Goal: Find specific page/section: Find specific page/section

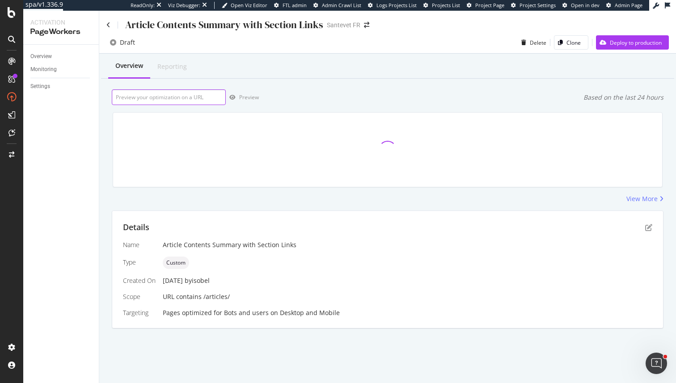
click at [150, 98] on input "url" at bounding box center [169, 97] width 114 height 16
paste input "[URL][DOMAIN_NAME]"
type input "[URL][DOMAIN_NAME]"
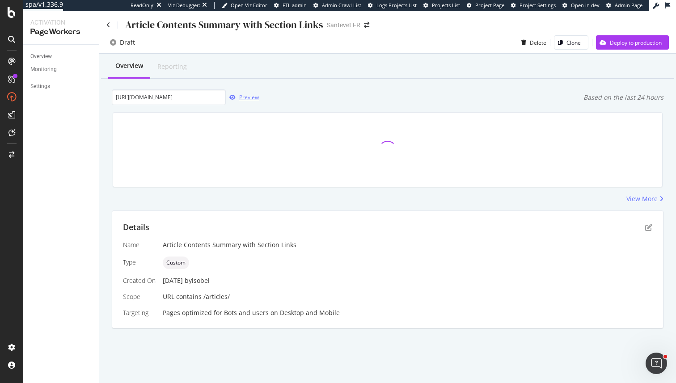
click at [246, 100] on div "Preview" at bounding box center [249, 97] width 20 height 8
click at [653, 229] on div "Details Name Article Contents Summary with Section Links Type Custom Created On…" at bounding box center [387, 269] width 551 height 117
click at [638, 229] on div "Details" at bounding box center [388, 228] width 530 height 12
click at [647, 227] on icon "pen-to-square" at bounding box center [648, 227] width 7 height 7
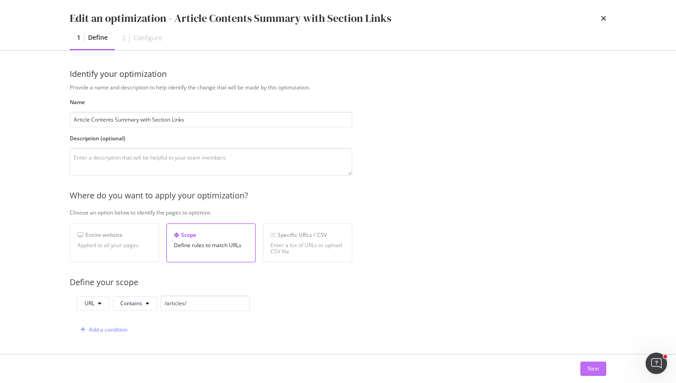
click at [599, 365] on button "Next" at bounding box center [594, 369] width 26 height 14
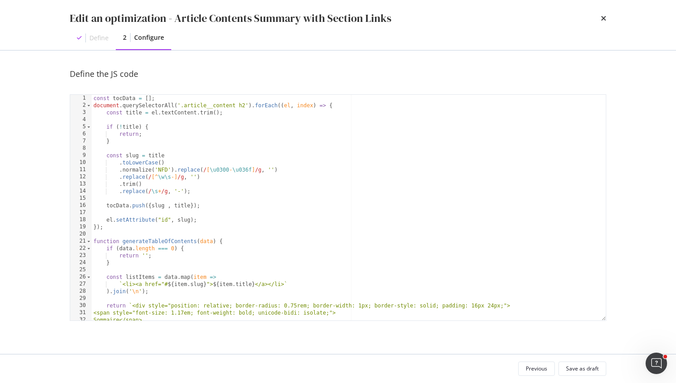
click at [150, 98] on div "const tocData = [ ] ; document . querySelectorAll ( '.article__content h2' ) . …" at bounding box center [349, 215] width 514 height 240
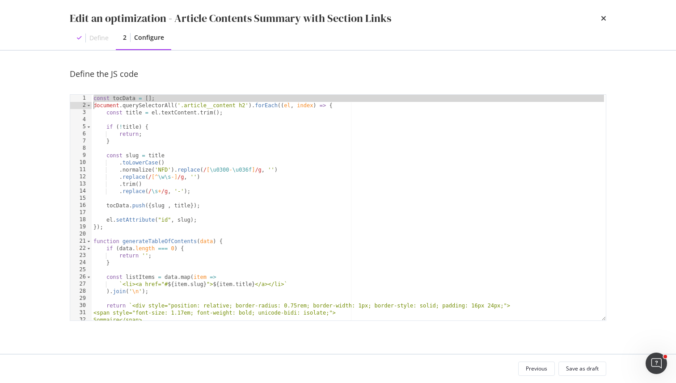
click at [150, 98] on div "const tocData = [ ] ; document . querySelectorAll ( '.article__content h2' ) . …" at bounding box center [349, 215] width 514 height 240
click at [287, 175] on div "const tocData = [ ] ; document . querySelectorAll ( '.article__content h2' ) . …" at bounding box center [349, 215] width 514 height 240
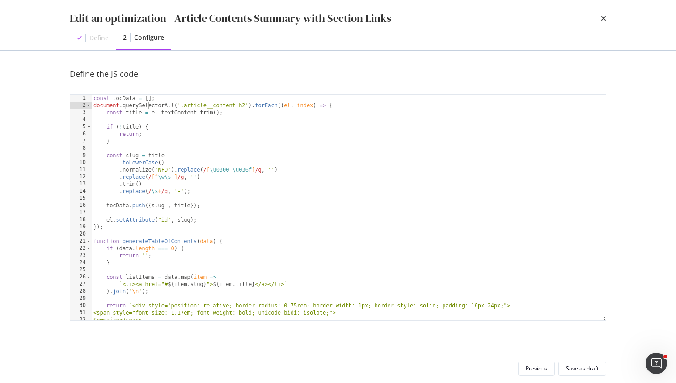
click at [148, 102] on div "const tocData = [ ] ; document . querySelectorAll ( '.article__content h2' ) . …" at bounding box center [349, 215] width 514 height 240
click at [150, 100] on div "const tocData = [ ] ; document . querySelectorAll ( '.article__content h2' ) . …" at bounding box center [349, 215] width 514 height 240
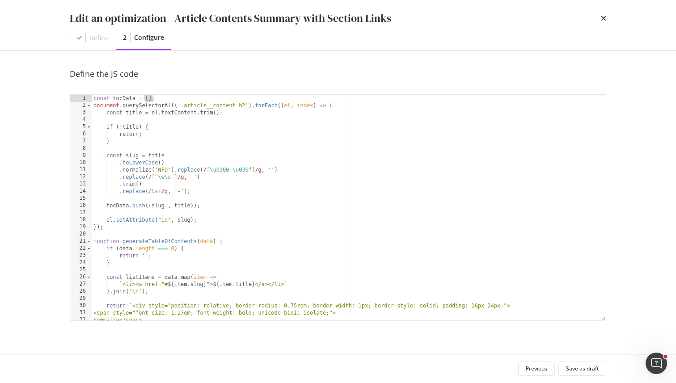
click at [150, 100] on div "const tocData = [ ] ; document . querySelectorAll ( '.article__content h2' ) . …" at bounding box center [349, 215] width 514 height 240
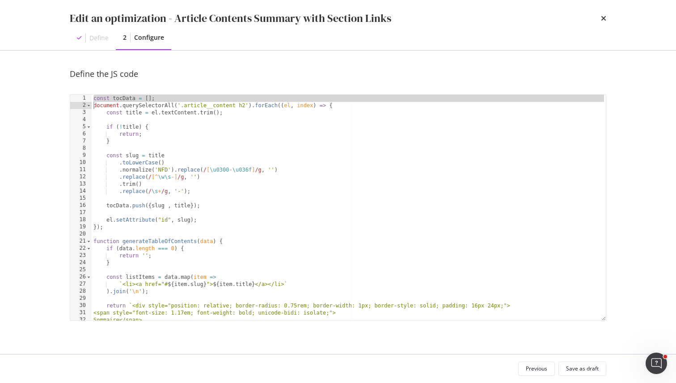
click at [116, 99] on div "const tocData = [ ] ; document . querySelectorAll ( '.article__content h2' ) . …" at bounding box center [349, 215] width 514 height 240
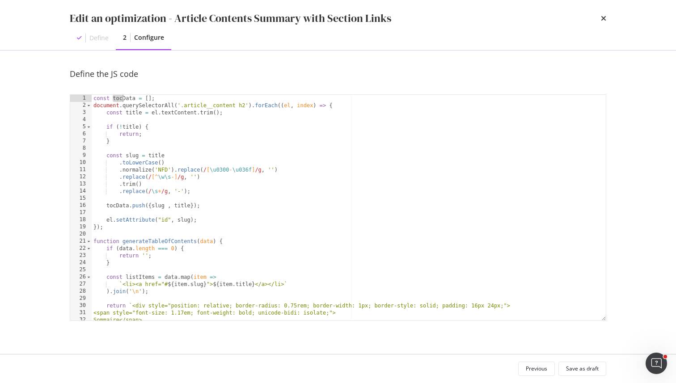
drag, startPoint x: 112, startPoint y: 100, endPoint x: 123, endPoint y: 100, distance: 10.3
click at [123, 100] on div "const tocData = [ ] ; document . querySelectorAll ( '.article__content h2' ) . …" at bounding box center [349, 215] width 514 height 240
click at [120, 98] on div "const tocData = [ ] ; document . querySelectorAll ( '.article__content h2' ) . …" at bounding box center [349, 215] width 514 height 240
click at [144, 108] on div "const tocData = [ ] ; document . querySelectorAll ( '.article__content h2' ) . …" at bounding box center [349, 215] width 514 height 240
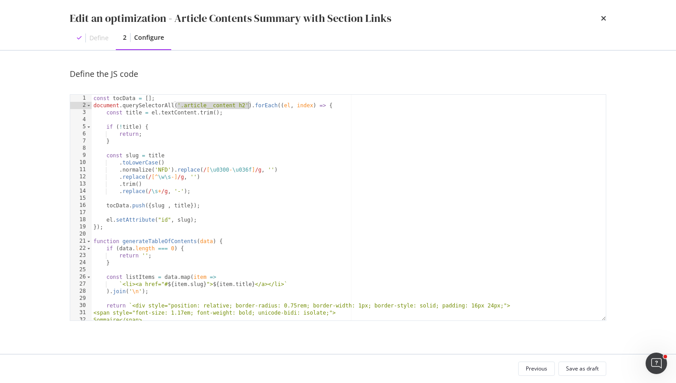
drag, startPoint x: 177, startPoint y: 108, endPoint x: 247, endPoint y: 108, distance: 70.2
click at [247, 108] on div "const tocData = [ ] ; document . querySelectorAll ( '.article__content h2' ) . …" at bounding box center [349, 215] width 514 height 240
click at [247, 108] on div "const tocData = [ ] ; document . querySelectorAll ( '.article__content h2' ) . …" at bounding box center [349, 208] width 514 height 226
click at [281, 107] on div "const tocData = [ ] ; document . querySelectorAll ( '.article__content h2' ) . …" at bounding box center [349, 215] width 514 height 240
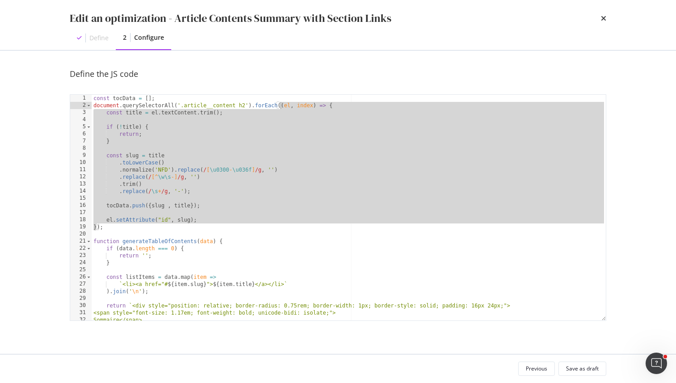
drag, startPoint x: 281, startPoint y: 107, endPoint x: 299, endPoint y: 106, distance: 17.9
click at [299, 106] on div "const tocData = [ ] ; document . querySelectorAll ( '.article__content h2' ) . …" at bounding box center [349, 215] width 514 height 240
click at [284, 106] on div "const tocData = [ ] ; document . querySelectorAll ( '.article__content h2' ) . …" at bounding box center [349, 215] width 514 height 240
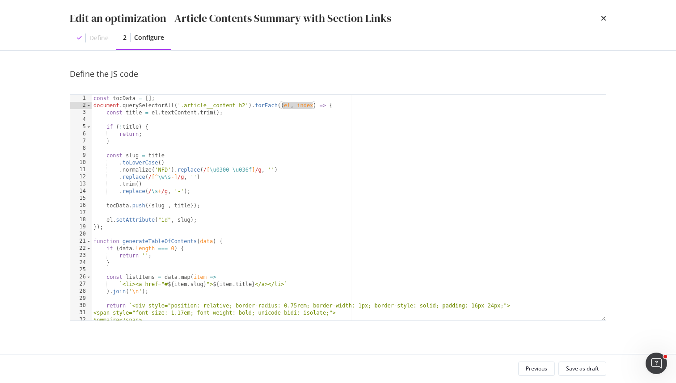
click at [284, 106] on div "const tocData = [ ] ; document . querySelectorAll ( '.article__content h2' ) . …" at bounding box center [349, 215] width 514 height 240
click at [284, 107] on div "const tocData = [ ] ; document . querySelectorAll ( '.article__content h2' ) . …" at bounding box center [349, 215] width 514 height 240
drag, startPoint x: 295, startPoint y: 106, endPoint x: 313, endPoint y: 106, distance: 17.9
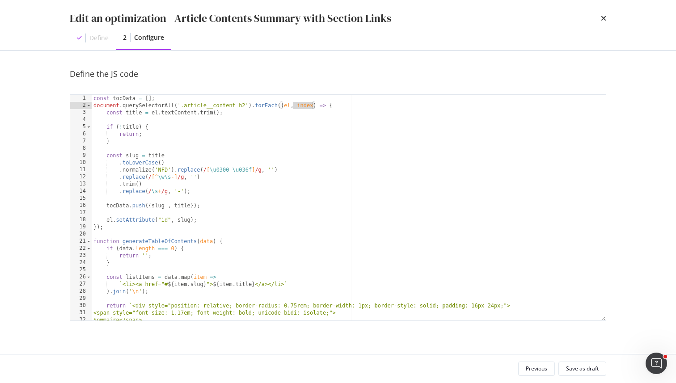
click at [313, 106] on div "const tocData = [ ] ; document . querySelectorAll ( '.article__content h2' ) . …" at bounding box center [349, 215] width 514 height 240
click at [314, 106] on div "const tocData = [ ] ; document . querySelectorAll ( '.article__content h2' ) . …" at bounding box center [349, 215] width 514 height 240
click at [104, 129] on div "const tocData = [ ] ; document . querySelectorAll ( '.article__content h2' ) . …" at bounding box center [349, 215] width 514 height 240
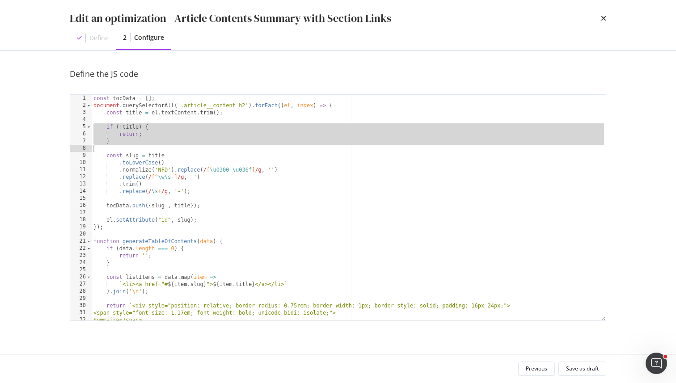
drag, startPoint x: 104, startPoint y: 129, endPoint x: 138, endPoint y: 142, distance: 36.2
click at [138, 142] on div "const tocData = [ ] ; document . querySelectorAll ( '.article__content h2' ) . …" at bounding box center [349, 215] width 514 height 240
type textarea "}"
click at [174, 145] on div "const tocData = [ ] ; document . querySelectorAll ( '.article__content h2' ) . …" at bounding box center [349, 215] width 514 height 240
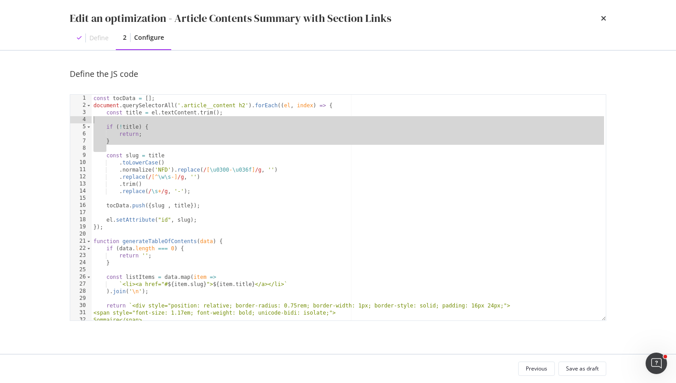
drag, startPoint x: 120, startPoint y: 149, endPoint x: 68, endPoint y: 119, distance: 59.7
click at [68, 119] on div "Define the JS code 1 2 3 4 5 6 7 8 9 10 11 12 13 14 15 16 17 18 19 20 21 22 23 …" at bounding box center [338, 203] width 573 height 304
type textarea "if (!title) {"
click at [130, 122] on div "const tocData = [ ] ; document . querySelectorAll ( '.article__content h2' ) . …" at bounding box center [349, 215] width 514 height 240
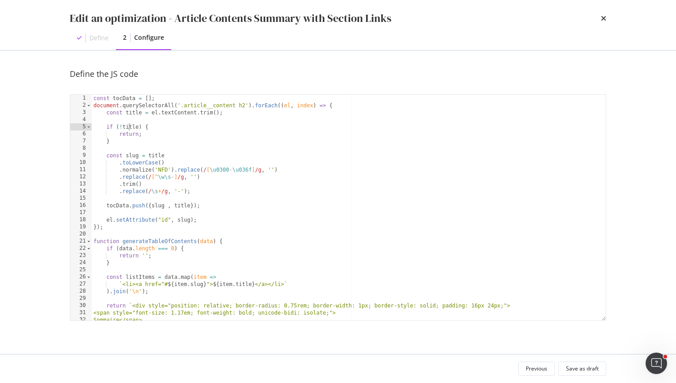
click at [130, 128] on div "const tocData = [ ] ; document . querySelectorAll ( '.article__content h2' ) . …" at bounding box center [349, 215] width 514 height 240
drag, startPoint x: 130, startPoint y: 128, endPoint x: 122, endPoint y: 128, distance: 8.1
click at [122, 128] on div "const tocData = [ ] ; document . querySelectorAll ( '.article__content h2' ) . …" at bounding box center [349, 215] width 514 height 240
click at [132, 113] on div "const tocData = [ ] ; document . querySelectorAll ( '.article__content h2' ) . …" at bounding box center [349, 215] width 514 height 240
drag, startPoint x: 132, startPoint y: 113, endPoint x: 252, endPoint y: 113, distance: 120.8
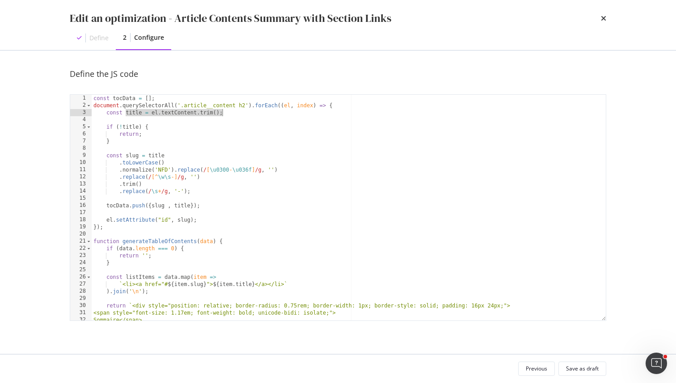
click at [252, 113] on div "const tocData = [ ] ; document . querySelectorAll ( '.article__content h2' ) . …" at bounding box center [349, 215] width 514 height 240
drag, startPoint x: 252, startPoint y: 113, endPoint x: 112, endPoint y: 110, distance: 140.0
click at [112, 111] on div "const tocData = [ ] ; document . querySelectorAll ( '.article__content h2' ) . …" at bounding box center [349, 215] width 514 height 240
click at [112, 110] on div "const tocData = [ ] ; document . querySelectorAll ( '.article__content h2' ) . …" at bounding box center [349, 215] width 514 height 240
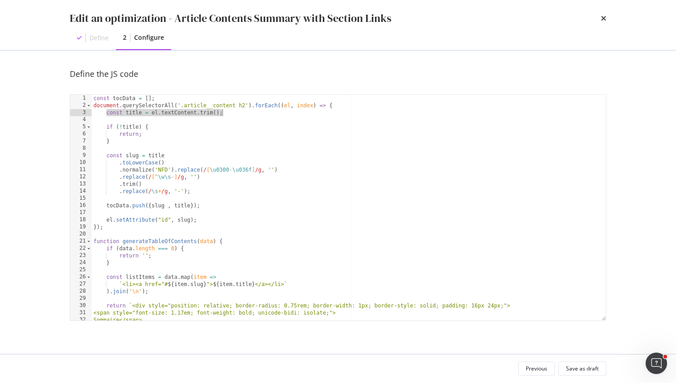
drag, startPoint x: 112, startPoint y: 110, endPoint x: 247, endPoint y: 112, distance: 134.6
click at [247, 112] on div "const tocData = [ ] ; document . querySelectorAll ( '.article__content h2' ) . …" at bounding box center [349, 215] width 514 height 240
click at [133, 161] on div "const tocData = [ ] ; document . querySelectorAll ( '.article__content h2' ) . …" at bounding box center [349, 215] width 514 height 240
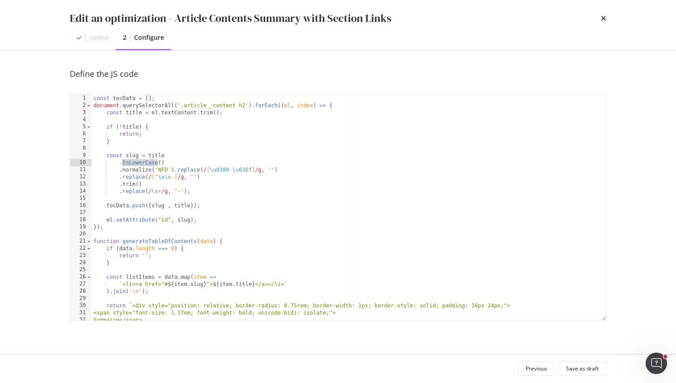
click at [134, 156] on div "const tocData = [ ] ; document . querySelectorAll ( '.article__content h2' ) . …" at bounding box center [349, 215] width 514 height 240
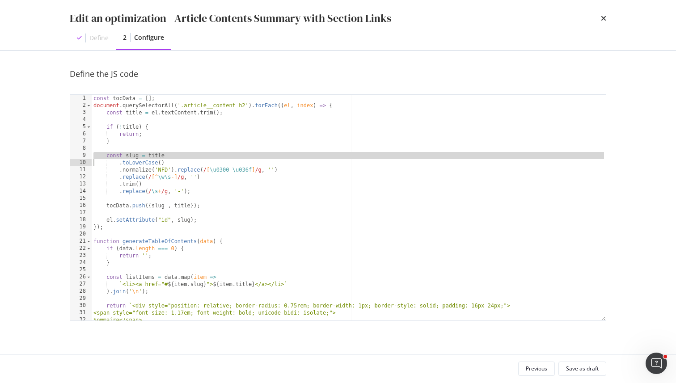
click at [134, 156] on div "const tocData = [ ] ; document . querySelectorAll ( '.article__content h2' ) . …" at bounding box center [349, 215] width 514 height 240
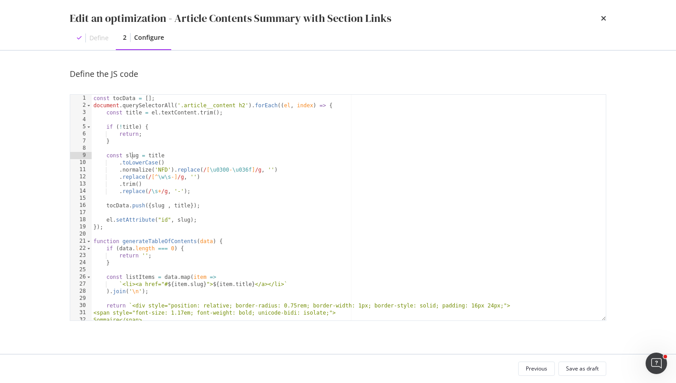
click at [134, 163] on div "const tocData = [ ] ; document . querySelectorAll ( '.article__content h2' ) . …" at bounding box center [349, 215] width 514 height 240
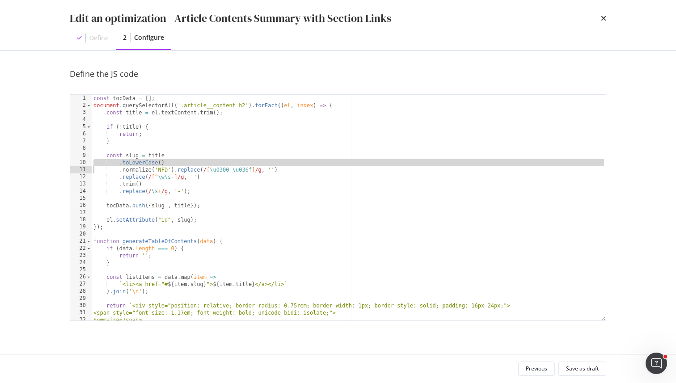
click at [134, 163] on div "const tocData = [ ] ; document . querySelectorAll ( '.article__content h2' ) . …" at bounding box center [349, 215] width 514 height 240
click at [136, 172] on div "const tocData = [ ] ; document . querySelectorAll ( '.article__content h2' ) . …" at bounding box center [349, 215] width 514 height 240
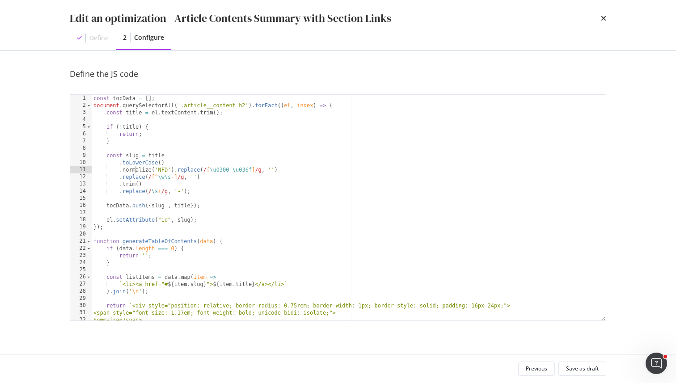
click at [136, 172] on div "const tocData = [ ] ; document . querySelectorAll ( '.article__content h2' ) . …" at bounding box center [349, 215] width 514 height 240
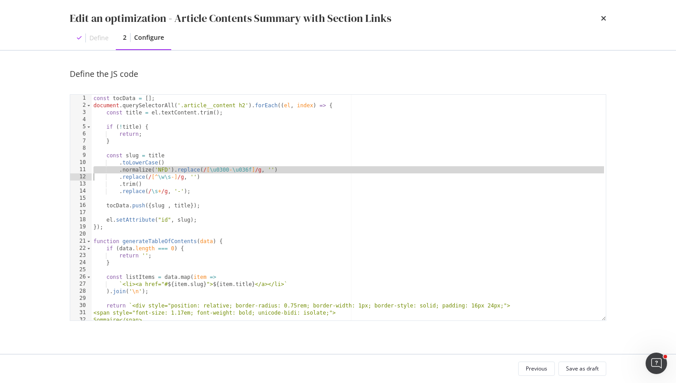
click at [136, 172] on div "const tocData = [ ] ; document . querySelectorAll ( '.article__content h2' ) . …" at bounding box center [349, 215] width 514 height 240
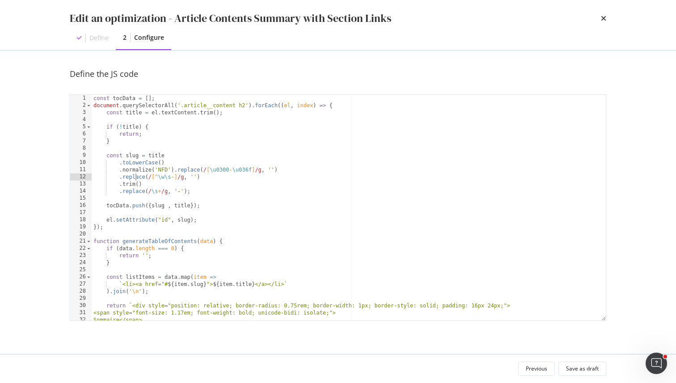
click at [136, 178] on div "const tocData = [ ] ; document . querySelectorAll ( '.article__content h2' ) . …" at bounding box center [349, 215] width 514 height 240
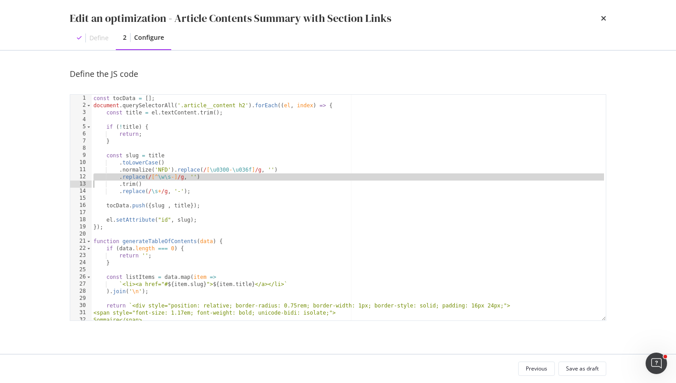
click at [137, 177] on div "const tocData = [ ] ; document . querySelectorAll ( '.article__content h2' ) . …" at bounding box center [349, 215] width 514 height 240
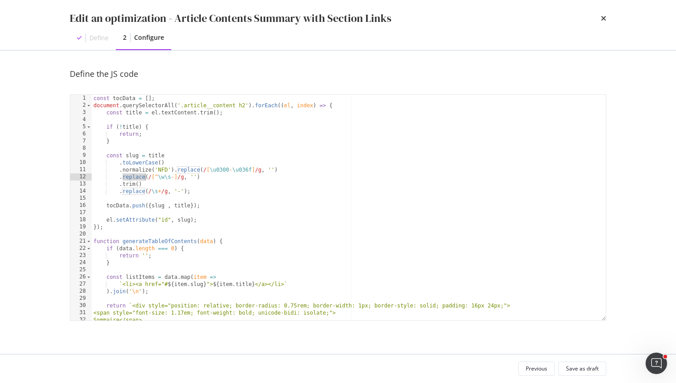
click at [137, 177] on div "const tocData = [ ] ; document . querySelectorAll ( '.article__content h2' ) . …" at bounding box center [349, 215] width 514 height 240
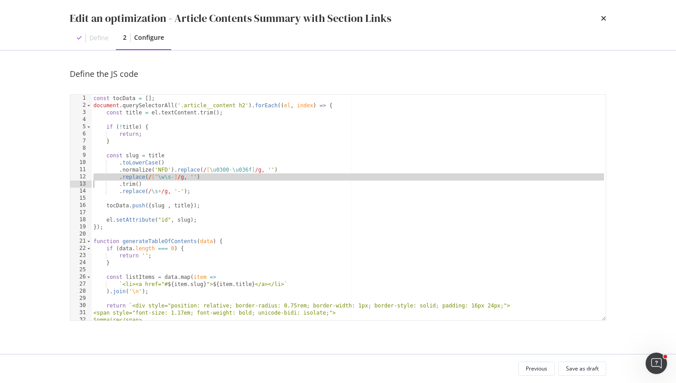
click at [137, 177] on div "const tocData = [ ] ; document . querySelectorAll ( '.article__content h2' ) . …" at bounding box center [349, 215] width 514 height 240
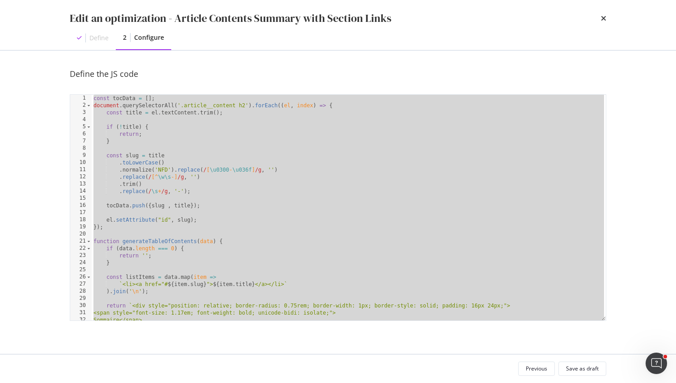
click at [146, 175] on div "const tocData = [ ] ; document . querySelectorAll ( '.article__content h2' ) . …" at bounding box center [349, 215] width 514 height 240
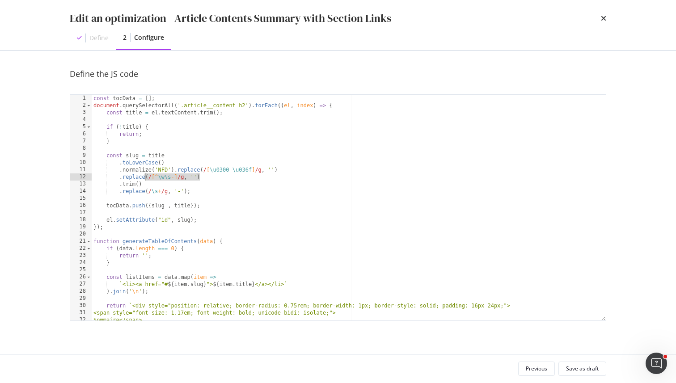
click at [140, 166] on div "const tocData = [ ] ; document . querySelectorAll ( '.article__content h2' ) . …" at bounding box center [349, 215] width 514 height 240
click at [136, 177] on div "const tocData = [ ] ; document . querySelectorAll ( '.article__content h2' ) . …" at bounding box center [349, 215] width 514 height 240
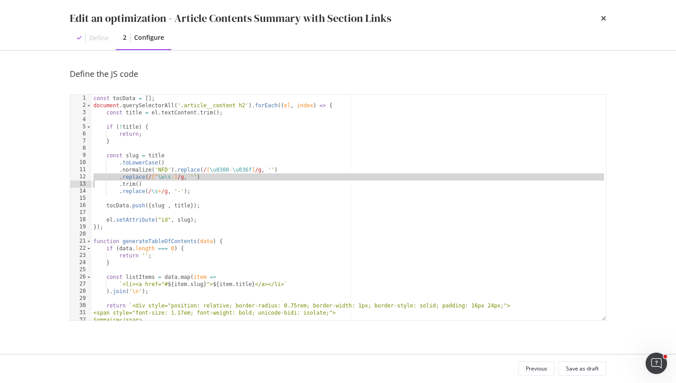
click at [134, 186] on div "const tocData = [ ] ; document . querySelectorAll ( '.article__content h2' ) . …" at bounding box center [349, 215] width 514 height 240
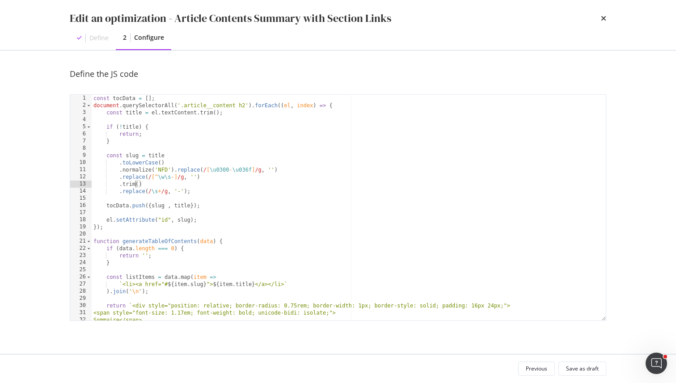
click at [134, 186] on div "const tocData = [ ] ; document . querySelectorAll ( '.article__content h2' ) . …" at bounding box center [349, 215] width 514 height 240
click at [134, 194] on div "const tocData = [ ] ; document . querySelectorAll ( '.article__content h2' ) . …" at bounding box center [349, 215] width 514 height 240
type textarea ".replace(/\s+/g, '-');"
click at [134, 194] on div "const tocData = [ ] ; document . querySelectorAll ( '.article__content h2' ) . …" at bounding box center [349, 215] width 514 height 240
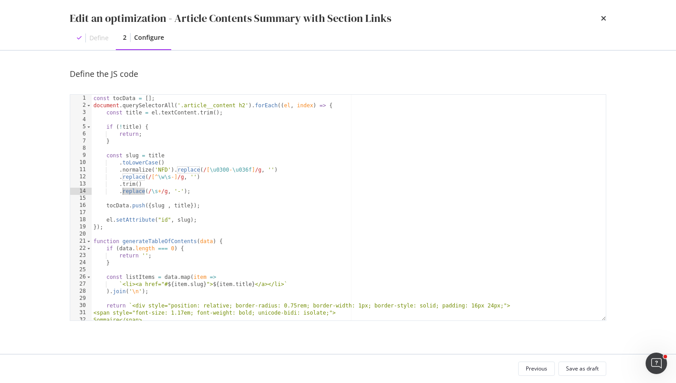
click at [135, 195] on div "const tocData = [ ] ; document . querySelectorAll ( '.article__content h2' ) . …" at bounding box center [349, 215] width 514 height 240
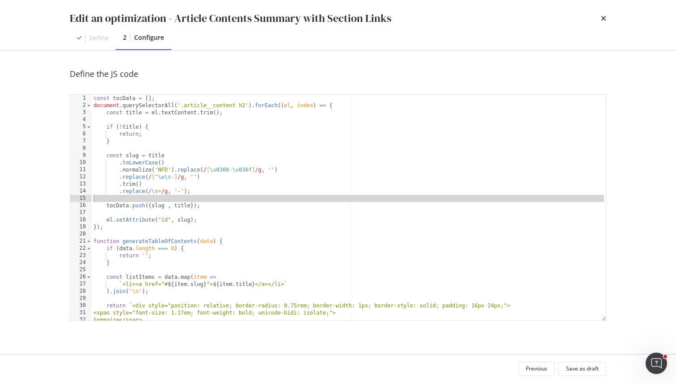
click at [135, 195] on div "const tocData = [ ] ; document . querySelectorAll ( '.article__content h2' ) . …" at bounding box center [349, 215] width 514 height 240
click at [134, 189] on div "const tocData = [ ] ; document . querySelectorAll ( '.article__content h2' ) . …" at bounding box center [349, 215] width 514 height 240
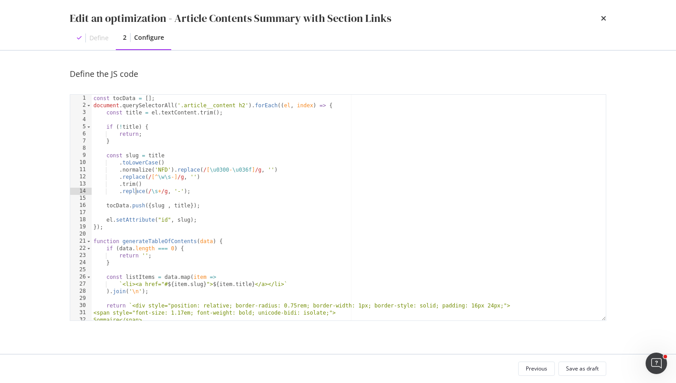
click at [134, 189] on div "const tocData = [ ] ; document . querySelectorAll ( '.article__content h2' ) . …" at bounding box center [349, 215] width 514 height 240
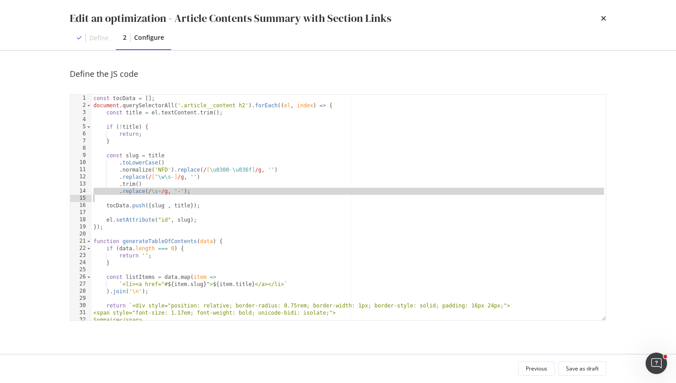
click at [134, 189] on div "const tocData = [ ] ; document . querySelectorAll ( '.article__content h2' ) . …" at bounding box center [349, 215] width 514 height 240
click at [135, 191] on div "const tocData = [ ] ; document . querySelectorAll ( '.article__content h2' ) . …" at bounding box center [349, 208] width 514 height 226
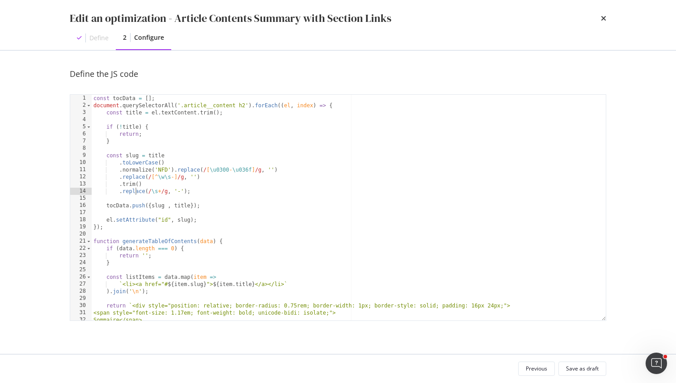
click at [204, 208] on div "const tocData = [ ] ; document . querySelectorAll ( '.article__content h2' ) . …" at bounding box center [349, 215] width 514 height 240
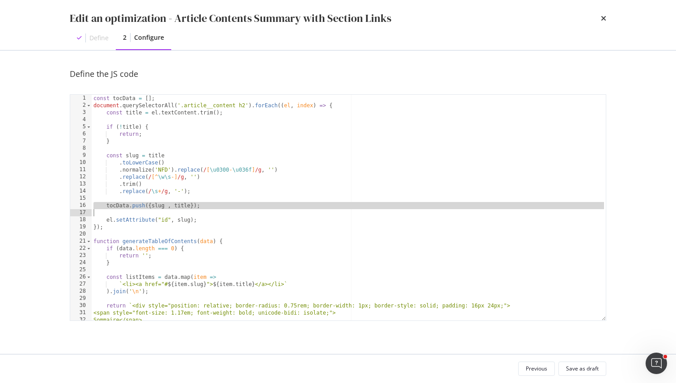
click at [155, 206] on div "const tocData = [ ] ; document . querySelectorAll ( '.article__content h2' ) . …" at bounding box center [349, 215] width 514 height 240
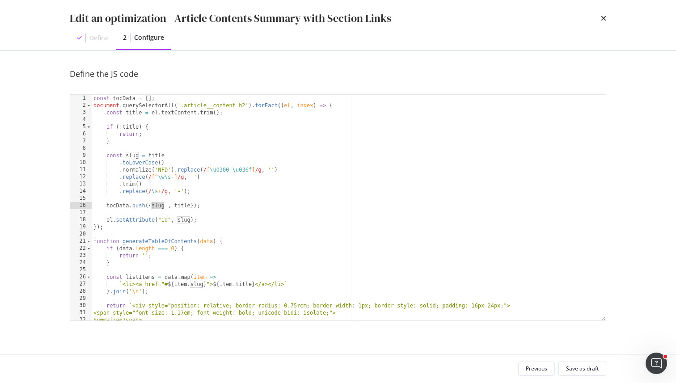
click at [155, 206] on div "const tocData = [ ] ; document . querySelectorAll ( '.article__content h2' ) . …" at bounding box center [349, 215] width 514 height 240
click at [184, 206] on div "const tocData = [ ] ; document . querySelectorAll ( '.article__content h2' ) . …" at bounding box center [349, 215] width 514 height 240
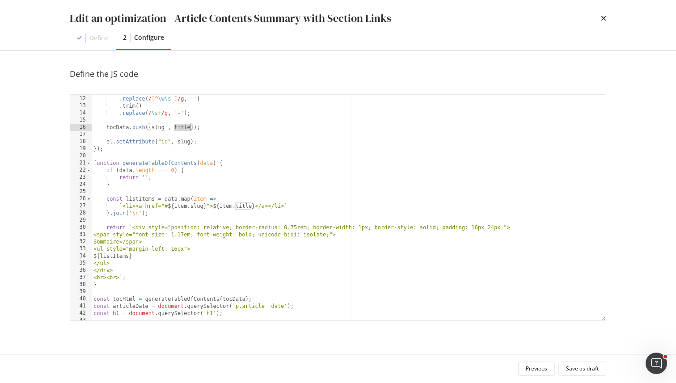
scroll to position [83, 0]
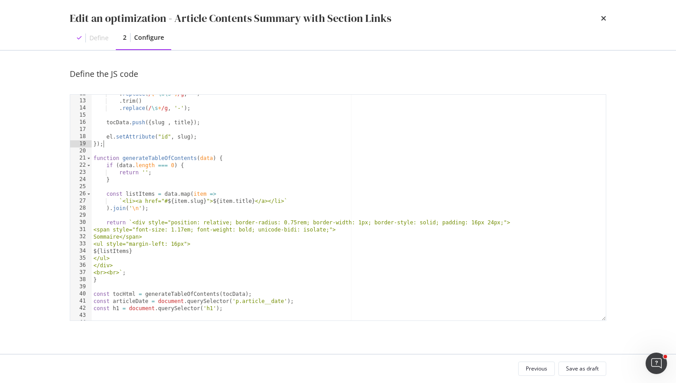
click at [123, 142] on div ". replace ( / [^ \w\s -] /g , '' ) . trim ( ) . replace ( / \s + /g , '-' ) ; t…" at bounding box center [349, 210] width 514 height 240
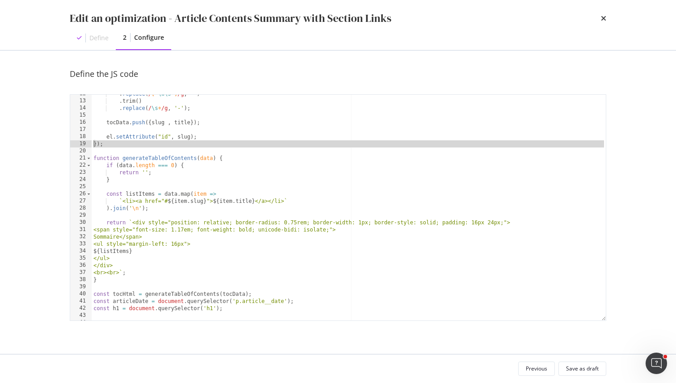
click at [120, 120] on div ". replace ( / [^ \w\s -] /g , '' ) . trim ( ) . replace ( / \s + /g , '-' ) ; t…" at bounding box center [349, 210] width 514 height 240
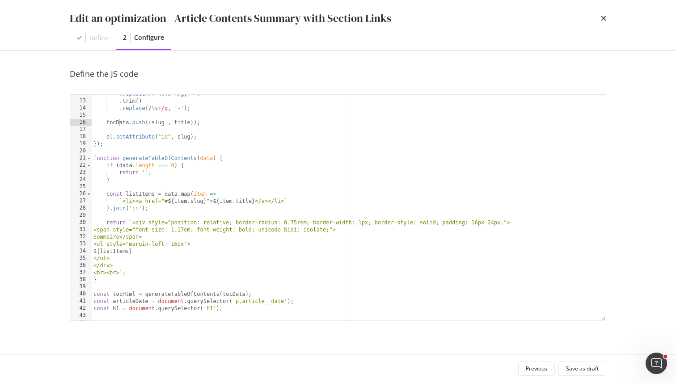
click at [120, 120] on div ". replace ( / [^ \w\s -] /g , '' ) . trim ( ) . replace ( / \s + /g , '-' ) ; t…" at bounding box center [349, 210] width 514 height 240
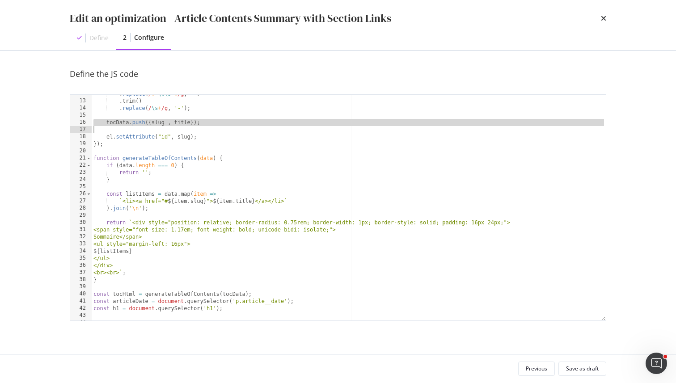
click at [120, 120] on div ". replace ( / [^ \w\s -] /g , '' ) . trim ( ) . replace ( / \s + /g , '-' ) ; t…" at bounding box center [349, 210] width 514 height 240
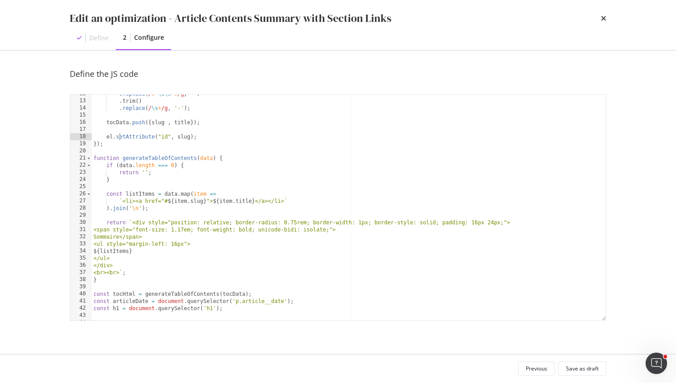
click at [120, 140] on div ". replace ( / [^ \w\s -] /g , '' ) . trim ( ) . replace ( / \s + /g , '-' ) ; t…" at bounding box center [349, 210] width 514 height 240
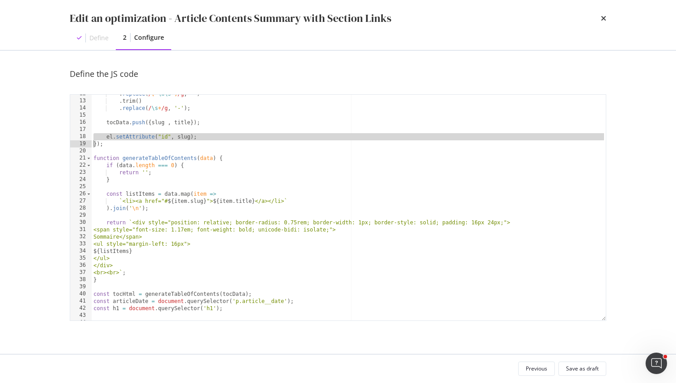
click at [141, 140] on div ". replace ( / [^ \w\s -] /g , '' ) . trim ( ) . replace ( / \s + /g , '-' ) ; t…" at bounding box center [349, 210] width 514 height 240
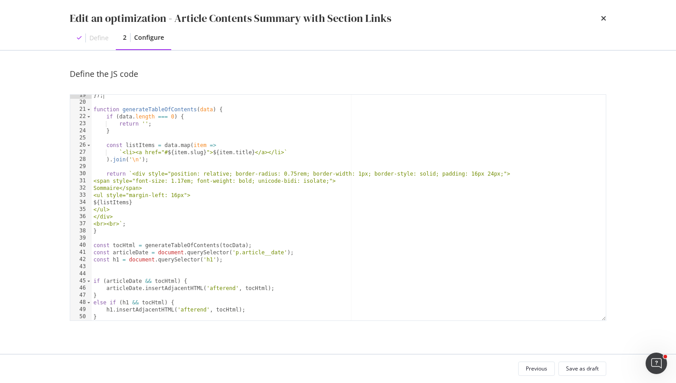
scroll to position [132, 0]
click at [117, 110] on div "}) ; function generateTableOfContents ( data ) { if ( data . length === 0 ) { r…" at bounding box center [349, 212] width 514 height 240
click at [124, 121] on div "}) ; function generateTableOfContents ( data ) { if ( data . length === 0 ) { r…" at bounding box center [349, 212] width 514 height 240
click at [175, 148] on div "}) ; function generateTableOfContents ( data ) { if ( data . length === 0 ) { r…" at bounding box center [349, 212] width 514 height 240
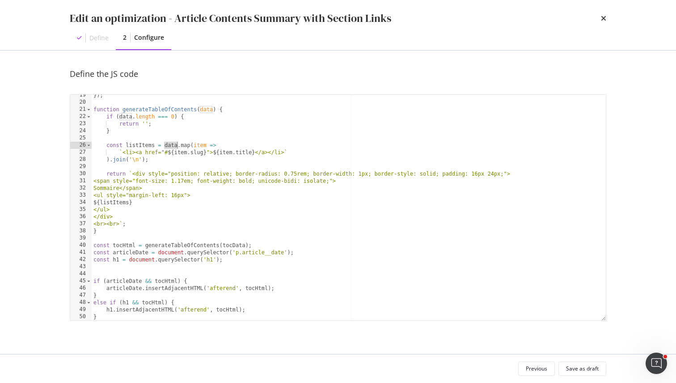
click at [175, 148] on div "}) ; function generateTableOfContents ( data ) { if ( data . length === 0 ) { r…" at bounding box center [349, 212] width 514 height 240
click at [175, 157] on div "}) ; function generateTableOfContents ( data ) { if ( data . length === 0 ) { r…" at bounding box center [349, 212] width 514 height 240
click at [180, 148] on div "}) ; function generateTableOfContents ( data ) { if ( data . length === 0 ) { r…" at bounding box center [349, 212] width 514 height 240
click at [136, 156] on div "}) ; function generateTableOfContents ( data ) { if ( data . length === 0 ) { r…" at bounding box center [349, 212] width 514 height 240
click at [151, 154] on div "}) ; function generateTableOfContents ( data ) { if ( data . length === 0 ) { r…" at bounding box center [349, 212] width 514 height 240
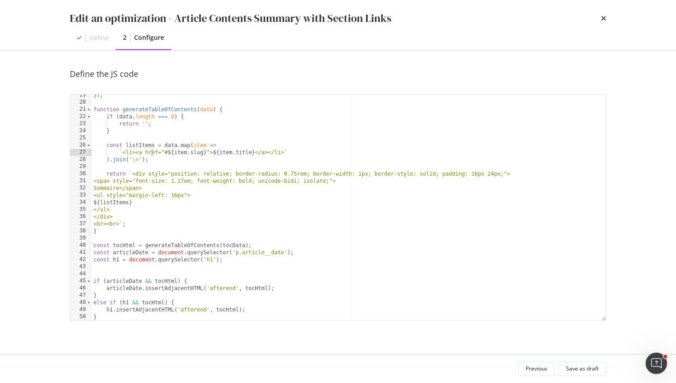
click at [151, 154] on div "}) ; function generateTableOfContents ( data ) { if ( data . length === 0 ) { r…" at bounding box center [349, 212] width 514 height 240
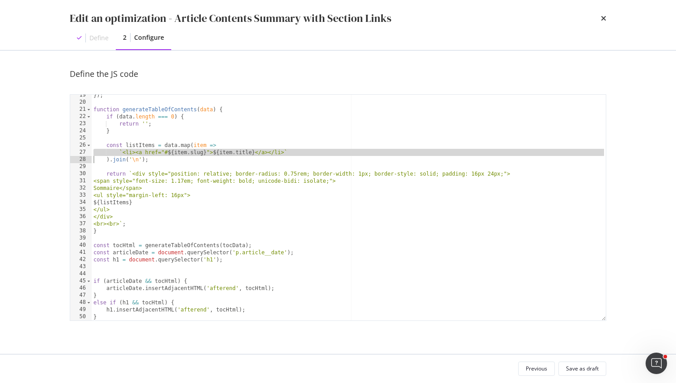
click at [119, 156] on div "}) ; function generateTableOfContents ( data ) { if ( data . length === 0 ) { r…" at bounding box center [349, 212] width 514 height 240
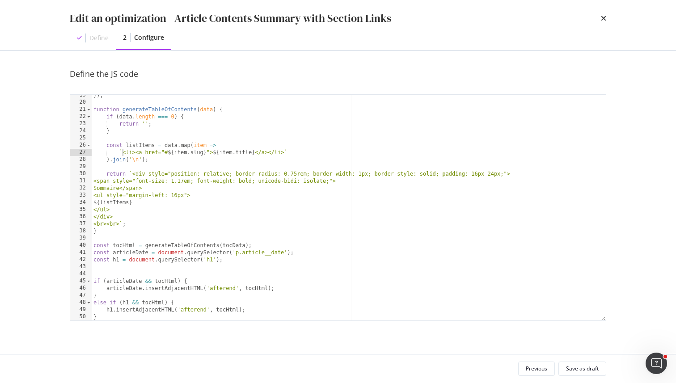
click at [123, 151] on div "}) ; function generateTableOfContents ( data ) { if ( data . length === 0 ) { r…" at bounding box center [349, 212] width 514 height 240
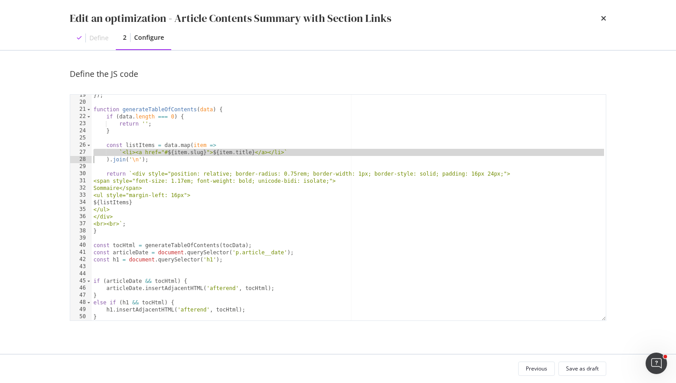
click at [126, 152] on div "}) ; function generateTableOfContents ( data ) { if ( data . length === 0 ) { r…" at bounding box center [349, 212] width 514 height 240
drag, startPoint x: 122, startPoint y: 152, endPoint x: 284, endPoint y: 150, distance: 162.4
click at [284, 150] on div "}) ; function generateTableOfContents ( data ) { if ( data . length === 0 ) { r…" at bounding box center [349, 212] width 514 height 240
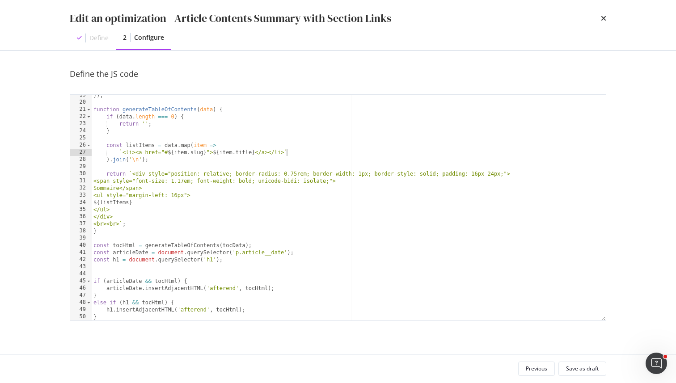
click at [292, 152] on div "}) ; function generateTableOfContents ( data ) { if ( data . length === 0 ) { r…" at bounding box center [349, 212] width 514 height 240
drag, startPoint x: 292, startPoint y: 152, endPoint x: 100, endPoint y: 153, distance: 191.4
click at [100, 153] on div "}) ; function generateTableOfContents ( data ) { if ( data . length === 0 ) { r…" at bounding box center [349, 212] width 514 height 240
click at [169, 153] on div "}) ; function generateTableOfContents ( data ) { if ( data . length === 0 ) { r…" at bounding box center [349, 212] width 514 height 240
drag, startPoint x: 167, startPoint y: 152, endPoint x: 207, endPoint y: 149, distance: 39.9
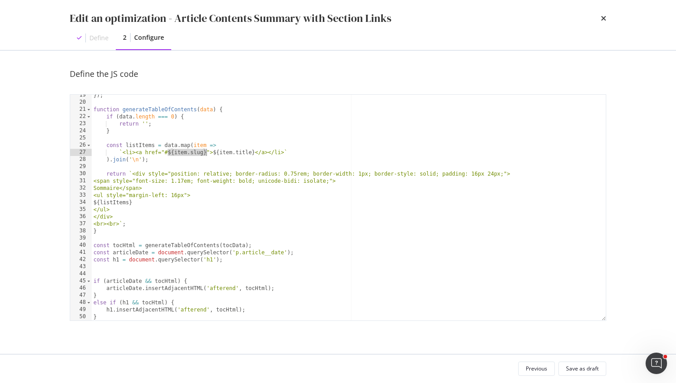
click at [207, 149] on div "}) ; function generateTableOfContents ( data ) { if ( data . length === 0 ) { r…" at bounding box center [349, 212] width 514 height 240
drag, startPoint x: 213, startPoint y: 151, endPoint x: 255, endPoint y: 152, distance: 42.0
click at [255, 152] on div "}) ; function generateTableOfContents ( data ) { if ( data . length === 0 ) { r…" at bounding box center [349, 212] width 514 height 240
drag, startPoint x: 140, startPoint y: 158, endPoint x: 113, endPoint y: 158, distance: 26.8
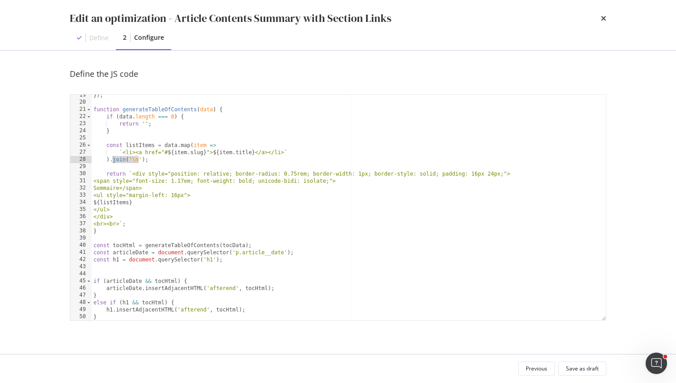
click at [113, 158] on div "}) ; function generateTableOfContents ( data ) { if ( data . length === 0 ) { r…" at bounding box center [349, 212] width 514 height 240
drag, startPoint x: 113, startPoint y: 158, endPoint x: 185, endPoint y: 158, distance: 72.0
click at [185, 158] on div "}) ; function generateTableOfContents ( data ) { if ( data . length === 0 ) { r…" at bounding box center [349, 212] width 514 height 240
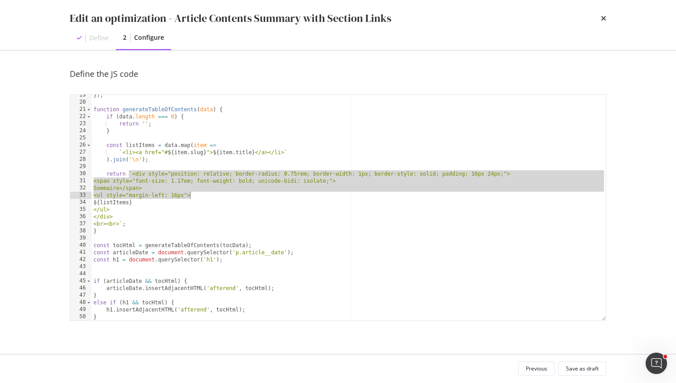
drag, startPoint x: 130, startPoint y: 171, endPoint x: 191, endPoint y: 198, distance: 67.3
click at [191, 198] on div "}) ; function generateTableOfContents ( data ) { if ( data . length === 0 ) { r…" at bounding box center [349, 212] width 514 height 240
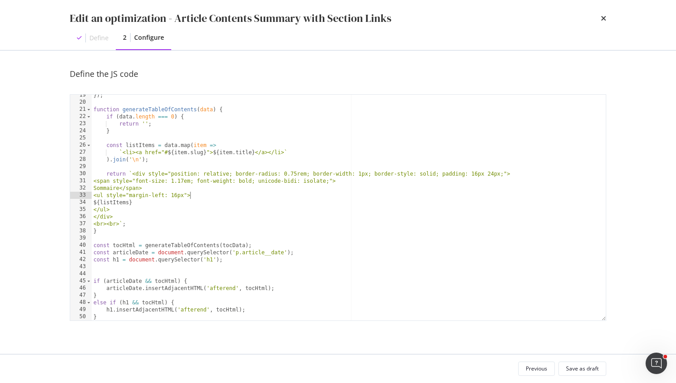
click at [191, 198] on div "}) ; function generateTableOfContents ( data ) { if ( data . length === 0 ) { r…" at bounding box center [349, 212] width 514 height 240
drag, startPoint x: 174, startPoint y: 201, endPoint x: 79, endPoint y: 201, distance: 94.8
click at [79, 201] on div "<ul style="margin-left: 16px"> 19 20 21 22 23 24 25 26 27 28 29 30 31 32 33 34 …" at bounding box center [338, 207] width 537 height 227
click at [132, 251] on div "}) ; function generateTableOfContents ( data ) { if ( data . length === 0 ) { r…" at bounding box center [349, 212] width 514 height 240
click at [124, 252] on div "}) ; function generateTableOfContents ( data ) { if ( data . length === 0 ) { r…" at bounding box center [349, 212] width 514 height 240
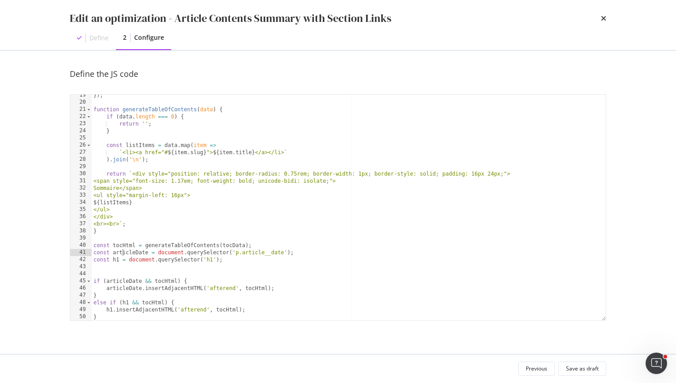
click at [124, 252] on div "}) ; function generateTableOfContents ( data ) { if ( data . length === 0 ) { r…" at bounding box center [349, 212] width 514 height 240
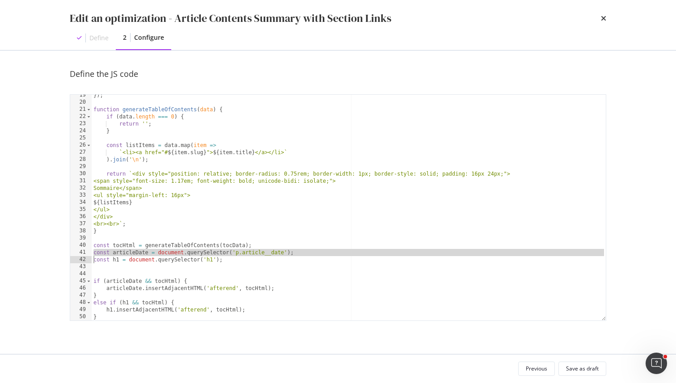
click at [124, 252] on div "}) ; function generateTableOfContents ( data ) { if ( data . length === 0 ) { r…" at bounding box center [349, 212] width 514 height 240
click at [132, 252] on div "}) ; function generateTableOfContents ( data ) { if ( data . length === 0 ) { r…" at bounding box center [349, 212] width 514 height 240
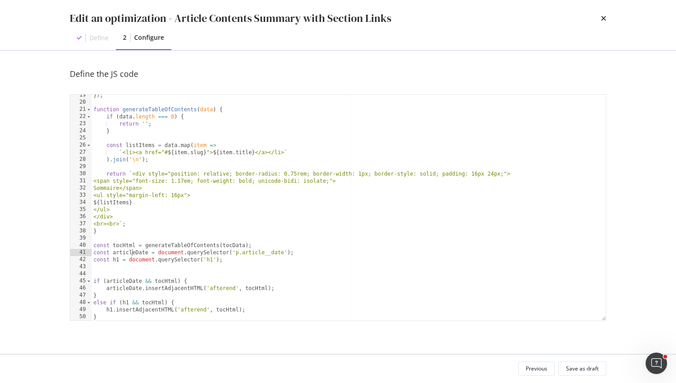
click at [132, 252] on div "}) ; function generateTableOfContents ( data ) { if ( data . length === 0 ) { r…" at bounding box center [349, 212] width 514 height 240
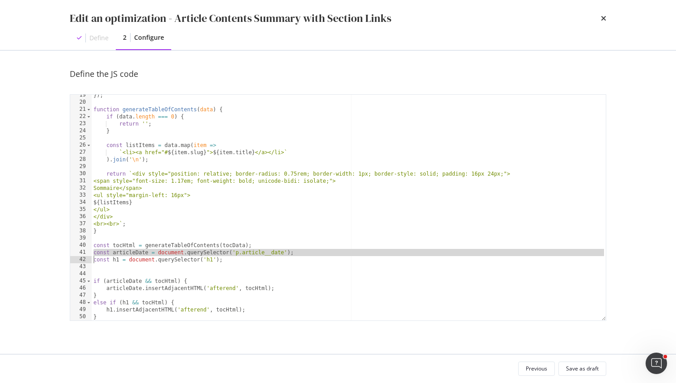
click at [140, 254] on div "}) ; function generateTableOfContents ( data ) { if ( data . length === 0 ) { r…" at bounding box center [349, 212] width 514 height 240
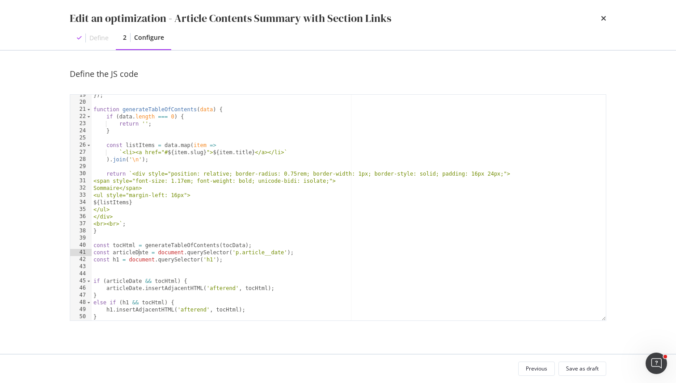
click at [140, 254] on div "}) ; function generateTableOfContents ( data ) { if ( data . length === 0 ) { r…" at bounding box center [349, 212] width 514 height 240
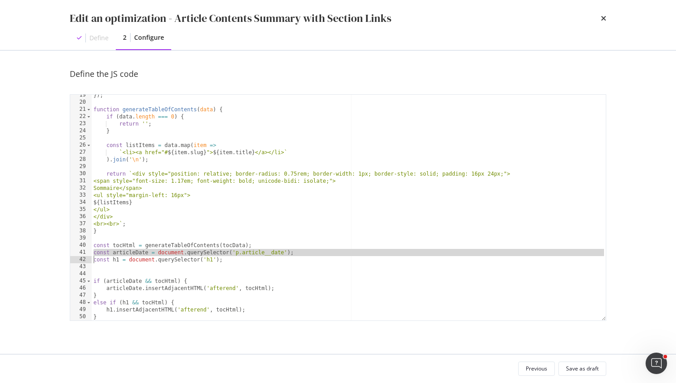
click at [140, 254] on div "}) ; function generateTableOfContents ( data ) { if ( data . length === 0 ) { r…" at bounding box center [349, 212] width 514 height 240
click at [115, 260] on div "}) ; function generateTableOfContents ( data ) { if ( data . length === 0 ) { r…" at bounding box center [349, 212] width 514 height 240
type textarea "const h1 = document.querySelector('h1');"
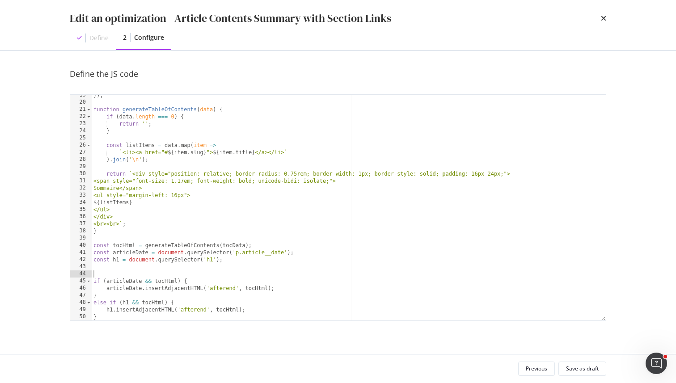
click at [125, 275] on div "}) ; function generateTableOfContents ( data ) { if ( data . length === 0 ) { r…" at bounding box center [349, 212] width 514 height 240
click at [119, 250] on div "}) ; function generateTableOfContents ( data ) { if ( data . length === 0 ) { r…" at bounding box center [349, 212] width 514 height 240
click at [125, 263] on div "}) ; function generateTableOfContents ( data ) { if ( data . length === 0 ) { r…" at bounding box center [349, 212] width 514 height 240
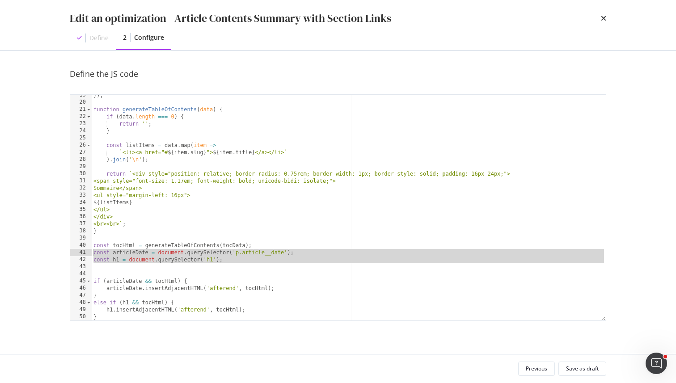
drag, startPoint x: 125, startPoint y: 263, endPoint x: 125, endPoint y: 254, distance: 8.9
click at [125, 254] on div "}) ; function generateTableOfContents ( data ) { if ( data . length === 0 ) { r…" at bounding box center [349, 212] width 514 height 240
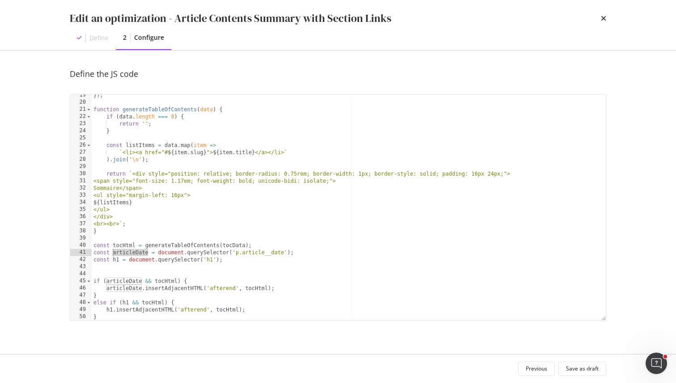
click at [125, 254] on div "}) ; function generateTableOfContents ( data ) { if ( data . length === 0 ) { r…" at bounding box center [349, 212] width 514 height 240
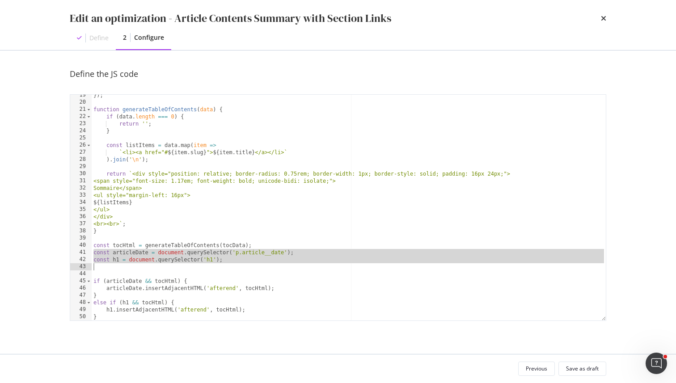
drag, startPoint x: 125, startPoint y: 254, endPoint x: 125, endPoint y: 261, distance: 7.6
click at [125, 261] on div "}) ; function generateTableOfContents ( data ) { if ( data . length === 0 ) { r…" at bounding box center [349, 212] width 514 height 240
type textarea "const h1 = document.querySelector('h1');"
click at [131, 277] on div "}) ; function generateTableOfContents ( data ) { if ( data . length === 0 ) { r…" at bounding box center [349, 212] width 514 height 240
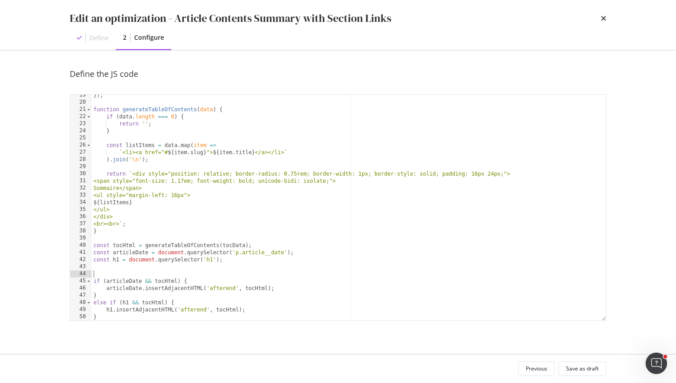
click at [126, 280] on div "}) ; function generateTableOfContents ( data ) { if ( data . length === 0 ) { r…" at bounding box center [349, 212] width 514 height 240
drag, startPoint x: 126, startPoint y: 280, endPoint x: 162, endPoint y: 284, distance: 36.0
click at [162, 284] on div "}) ; function generateTableOfContents ( data ) { if ( data . length === 0 ) { r…" at bounding box center [349, 212] width 514 height 240
click at [127, 248] on div "}) ; function generateTableOfContents ( data ) { if ( data . length === 0 ) { r…" at bounding box center [349, 212] width 514 height 240
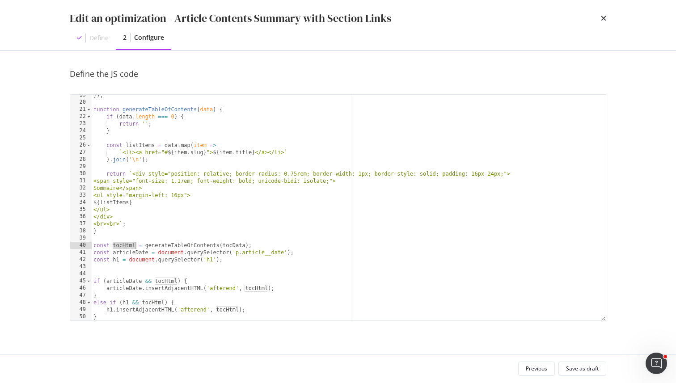
click at [148, 286] on div "}) ; function generateTableOfContents ( data ) { if ( data . length === 0 ) { r…" at bounding box center [349, 212] width 514 height 240
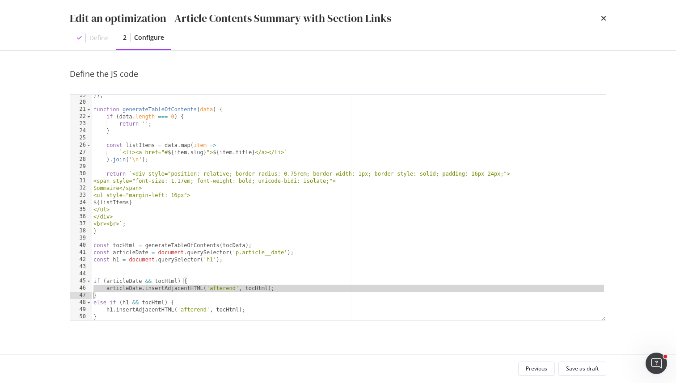
click at [148, 286] on div "}) ; function generateTableOfContents ( data ) { if ( data . length === 0 ) { r…" at bounding box center [349, 212] width 514 height 240
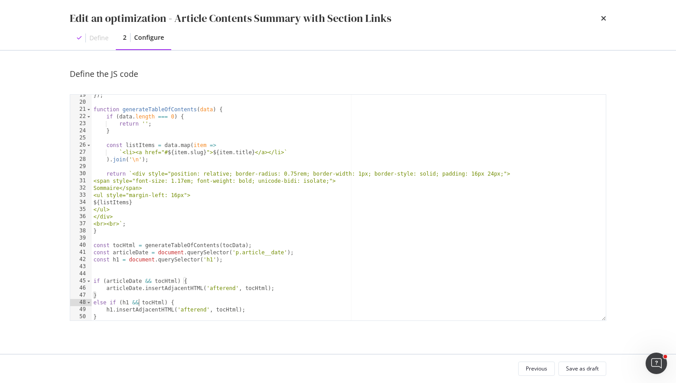
click at [137, 302] on div "}) ; function generateTableOfContents ( data ) { if ( data . length === 0 ) { r…" at bounding box center [349, 212] width 514 height 240
click at [135, 316] on div "}) ; function generateTableOfContents ( data ) { if ( data . length === 0 ) { r…" at bounding box center [349, 212] width 514 height 240
type textarea "}"
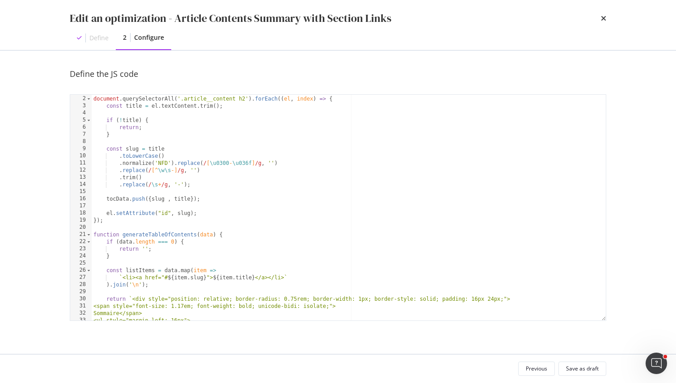
scroll to position [0, 0]
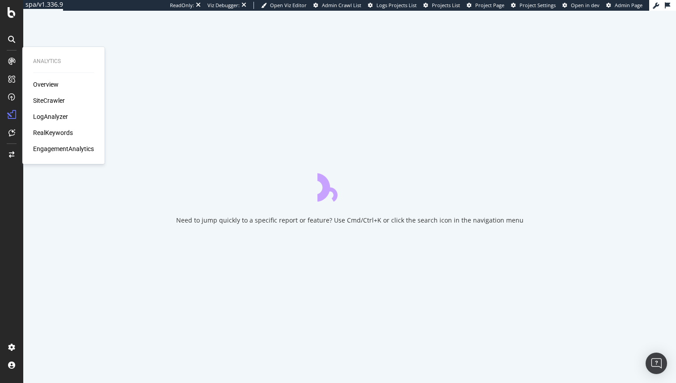
click at [44, 94] on div "Overview SiteCrawler LogAnalyzer RealKeywords EngagementAnalytics" at bounding box center [63, 116] width 61 height 73
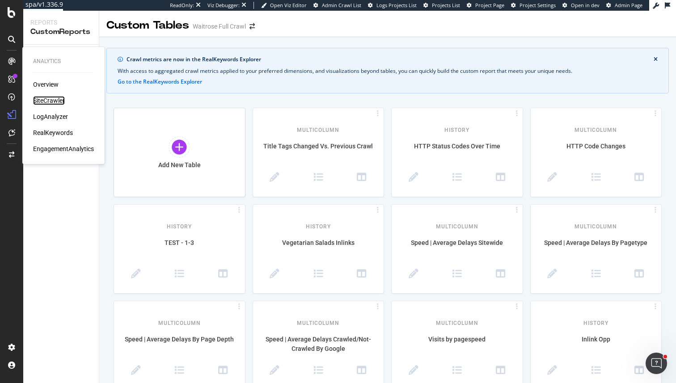
click at [48, 101] on div "SiteCrawler" at bounding box center [49, 100] width 32 height 9
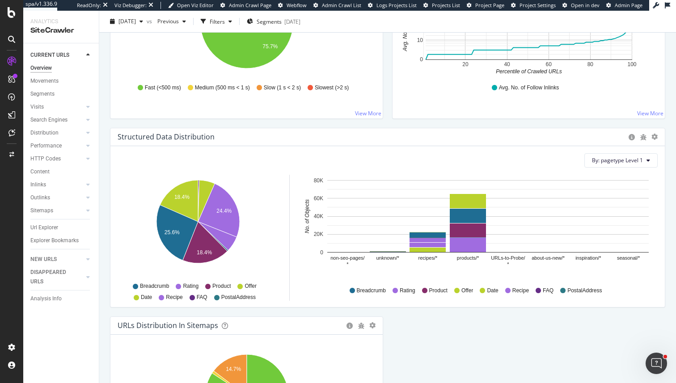
scroll to position [925, 0]
